Goal: Find specific page/section: Find specific page/section

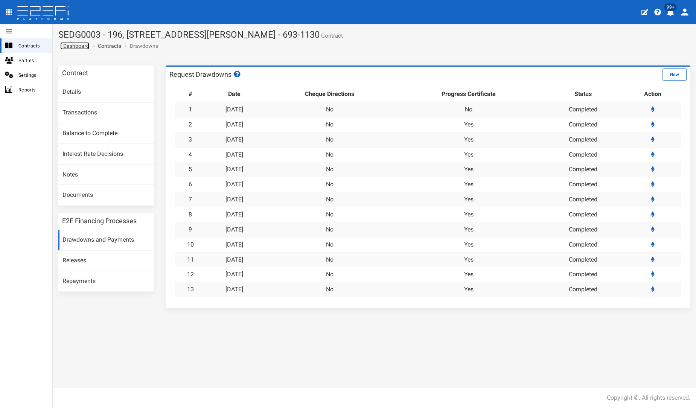
click at [68, 46] on span "Dashboard" at bounding box center [74, 46] width 29 height 6
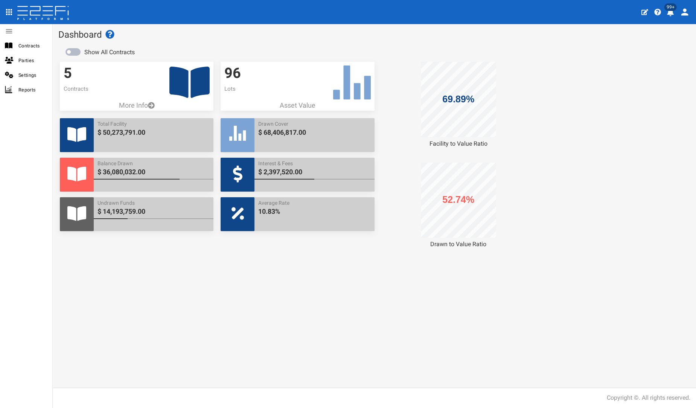
click at [202, 72] on icon at bounding box center [189, 82] width 40 height 31
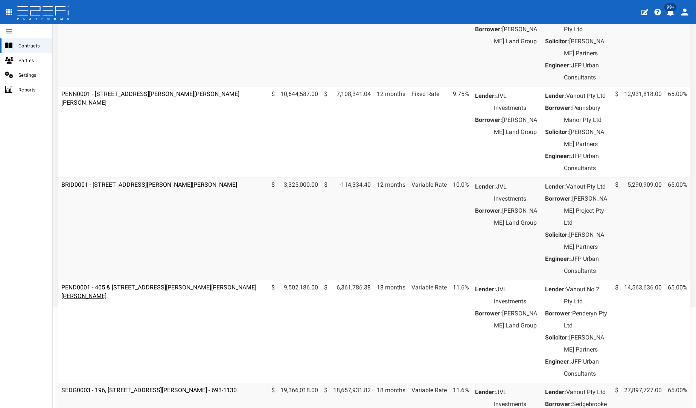
scroll to position [251, 0]
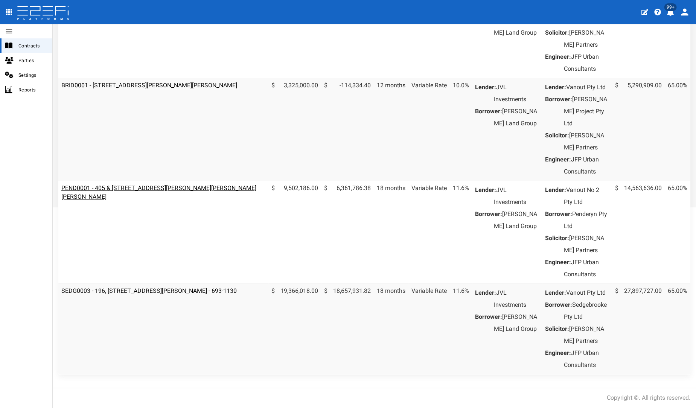
drag, startPoint x: 163, startPoint y: 215, endPoint x: 165, endPoint y: 211, distance: 4.4
click at [164, 215] on td "PEND0001 - 405 & 407 Beckett Road, Bridgeman Downs - 693-1170" at bounding box center [163, 232] width 210 height 103
click at [165, 200] on link "PEND0001 - 405 & [STREET_ADDRESS][PERSON_NAME][PERSON_NAME][PERSON_NAME]" at bounding box center [158, 192] width 195 height 16
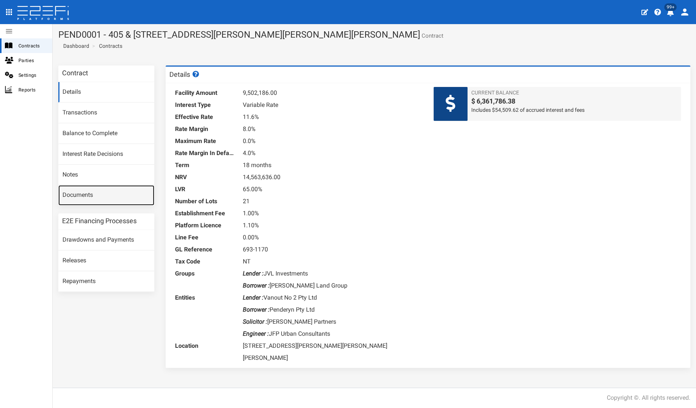
click at [105, 193] on link "Documents" at bounding box center [106, 195] width 96 height 20
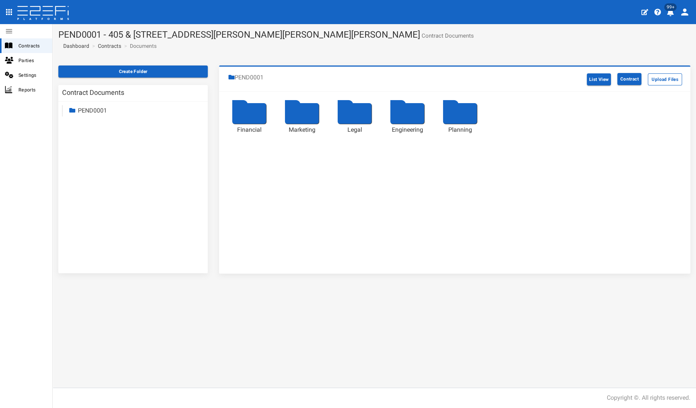
click at [244, 112] on div at bounding box center [249, 113] width 34 height 21
click at [408, 121] on div at bounding box center [407, 113] width 34 height 21
click at [470, 114] on div at bounding box center [460, 113] width 34 height 21
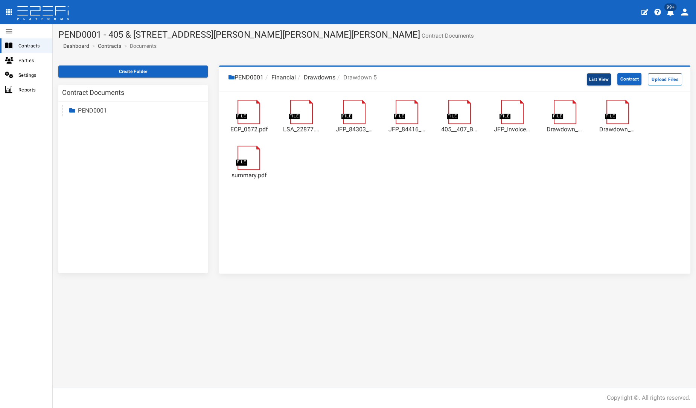
click at [592, 75] on button "List View" at bounding box center [599, 79] width 24 height 12
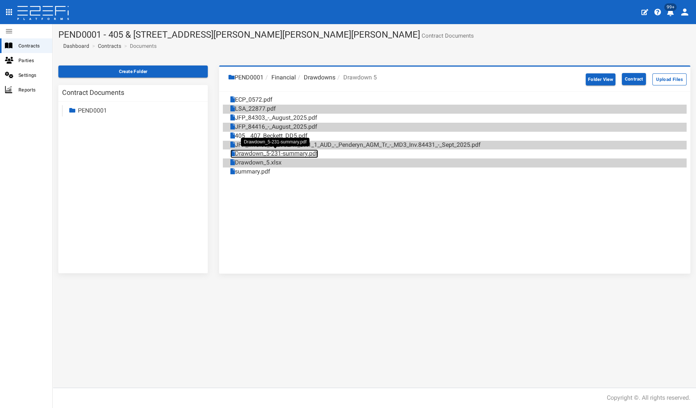
click at [277, 153] on link "Drawdown_5-231-summary.pdf" at bounding box center [274, 153] width 88 height 9
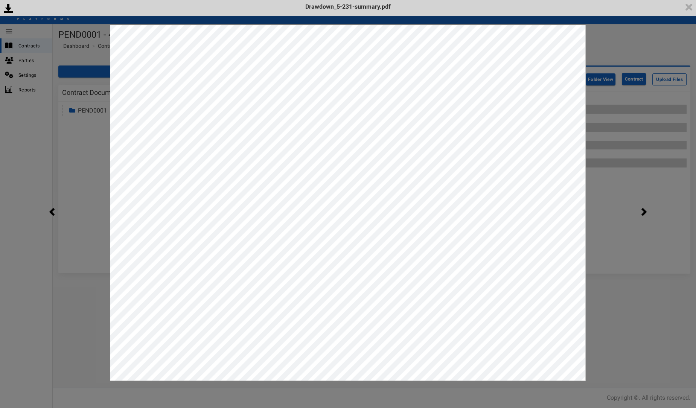
click at [640, 259] on div "<p>Your browser does not support iframes.</p><script type="text/javascript">ale…" at bounding box center [348, 204] width 696 height 408
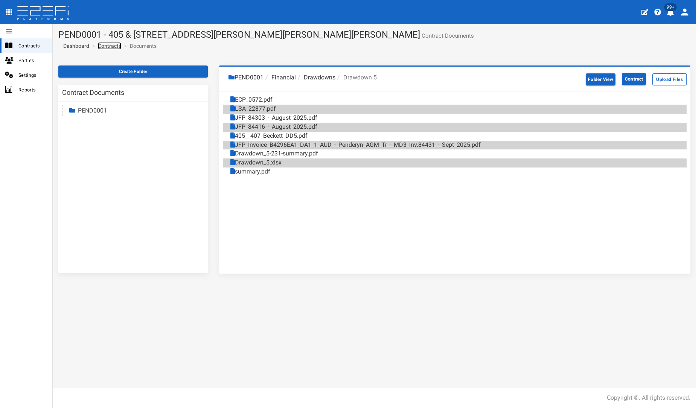
click at [110, 47] on link "Contracts" at bounding box center [109, 46] width 23 height 8
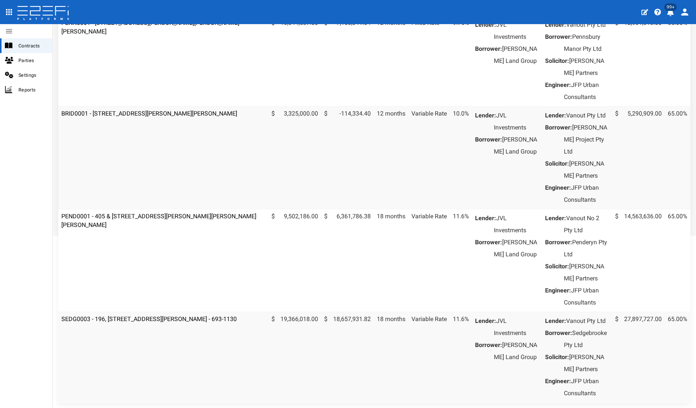
scroll to position [209, 0]
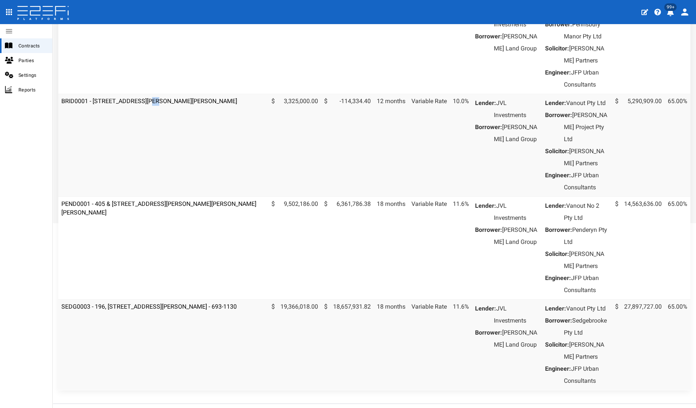
drag, startPoint x: 144, startPoint y: 132, endPoint x: 146, endPoint y: 237, distance: 105.0
click at [146, 196] on td "BRID0001 - 11 Desertrose Crescent, Bridgeman Downs - 693-1176" at bounding box center [163, 145] width 210 height 103
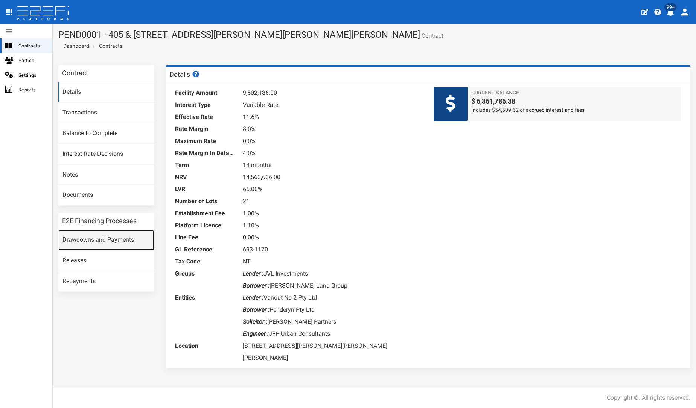
click at [103, 232] on link "Drawdowns and Payments" at bounding box center [106, 240] width 96 height 20
